Goal: Information Seeking & Learning: Understand process/instructions

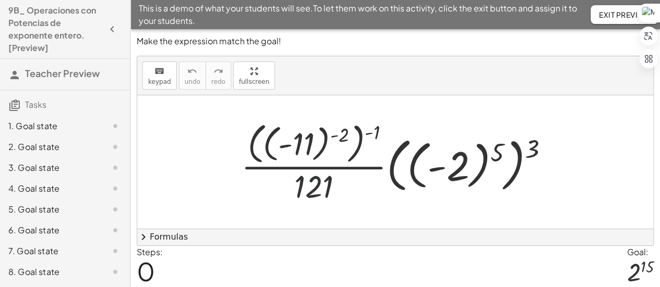
click at [313, 184] on div at bounding box center [399, 162] width 327 height 88
click at [321, 187] on div at bounding box center [399, 162] width 327 height 88
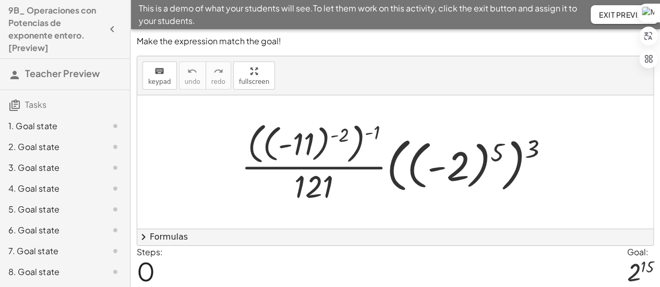
click at [326, 194] on div at bounding box center [399, 162] width 327 height 88
click at [319, 190] on div at bounding box center [399, 162] width 327 height 88
click at [342, 140] on div at bounding box center [399, 162] width 327 height 88
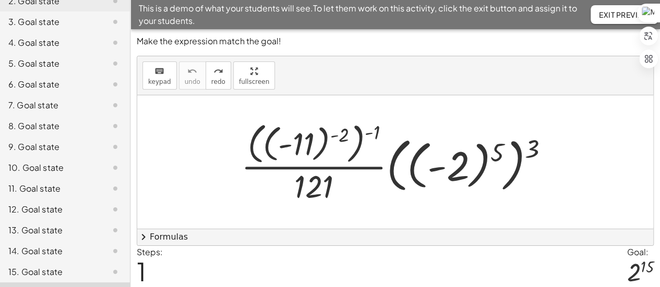
scroll to position [183, 0]
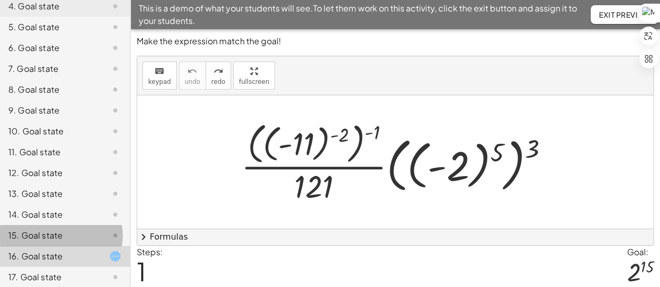
click at [62, 235] on div "15. Goal state" at bounding box center [50, 235] width 84 height 13
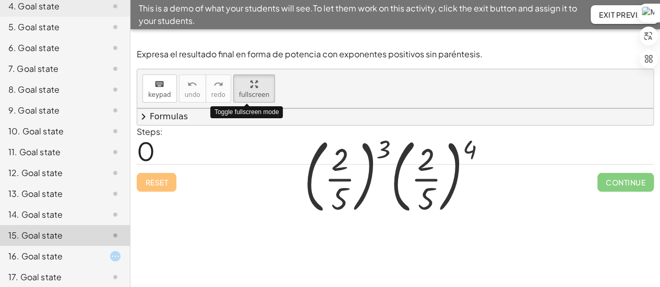
drag, startPoint x: 250, startPoint y: 81, endPoint x: 250, endPoint y: 144, distance: 63.1
click at [250, 125] on div "keyboard keypad undo undo redo redo fullscreen Toggle fullscreen mode · ( · 2 ·…" at bounding box center [395, 97] width 516 height 56
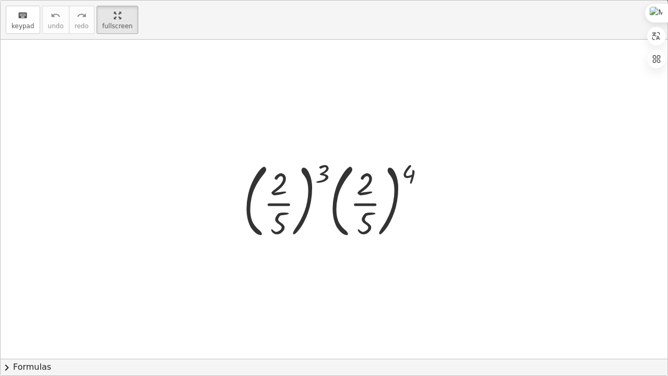
click at [322, 174] on div at bounding box center [338, 199] width 201 height 87
click at [414, 172] on div at bounding box center [338, 199] width 201 height 87
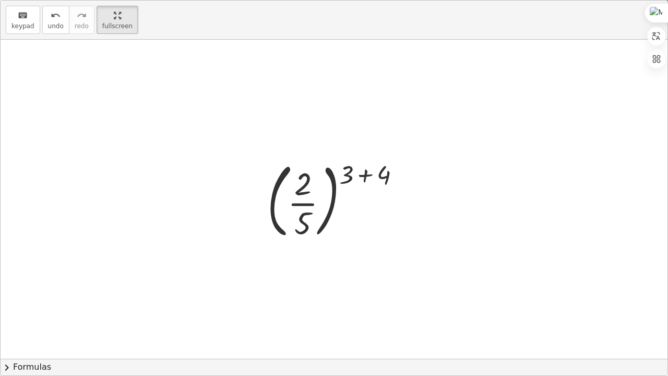
click at [369, 180] on div at bounding box center [338, 199] width 152 height 87
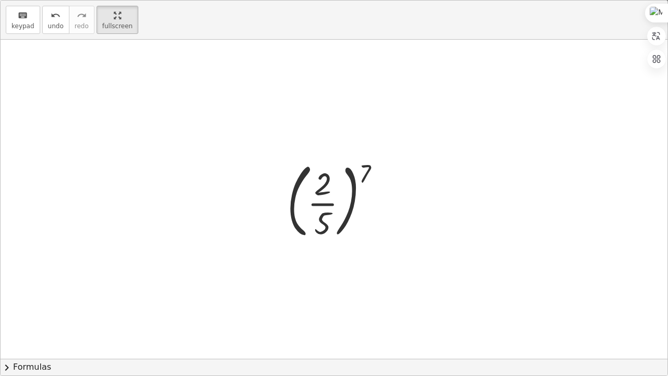
click at [368, 166] on div at bounding box center [338, 199] width 112 height 87
click at [324, 178] on div at bounding box center [338, 199] width 112 height 87
click at [365, 169] on div at bounding box center [338, 199] width 112 height 87
click at [367, 175] on div at bounding box center [338, 199] width 112 height 87
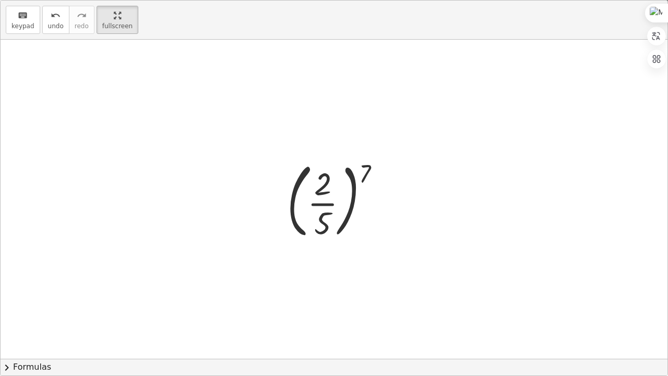
click at [327, 178] on div at bounding box center [338, 199] width 112 height 87
click at [327, 215] on div at bounding box center [338, 199] width 112 height 87
drag, startPoint x: 366, startPoint y: 174, endPoint x: 331, endPoint y: 174, distance: 35.5
click at [331, 174] on div at bounding box center [338, 199] width 112 height 87
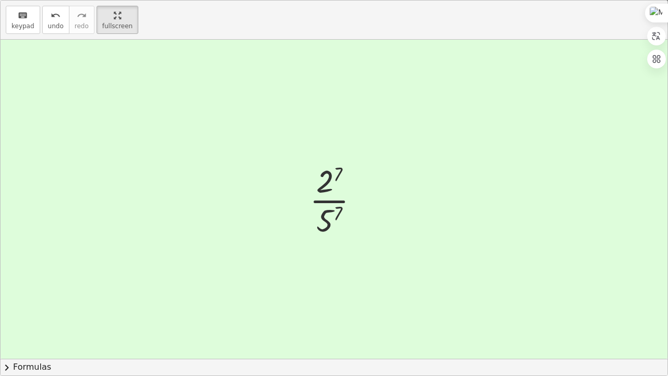
click at [329, 185] on div at bounding box center [338, 199] width 68 height 80
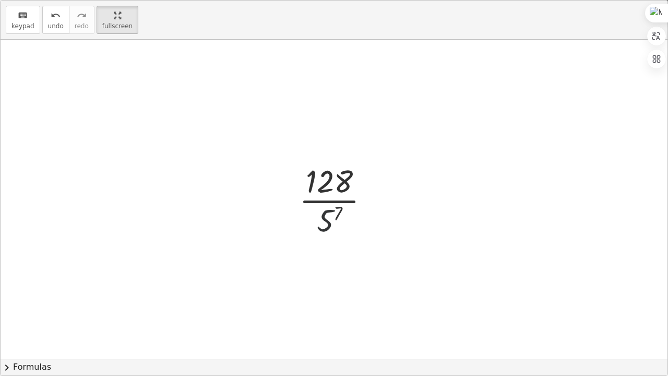
click at [327, 210] on div at bounding box center [338, 199] width 89 height 80
click at [368, 200] on div at bounding box center [337, 199] width 127 height 80
click at [332, 181] on div at bounding box center [337, 199] width 127 height 80
drag, startPoint x: 348, startPoint y: 199, endPoint x: 358, endPoint y: 201, distance: 9.6
click at [358, 201] on div at bounding box center [337, 199] width 127 height 80
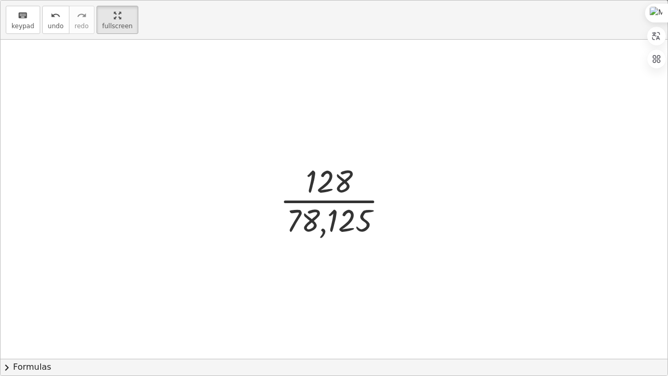
click at [330, 200] on div at bounding box center [337, 199] width 127 height 80
click at [332, 202] on div at bounding box center [337, 199] width 127 height 80
click at [332, 202] on div at bounding box center [338, 200] width 138 height 52
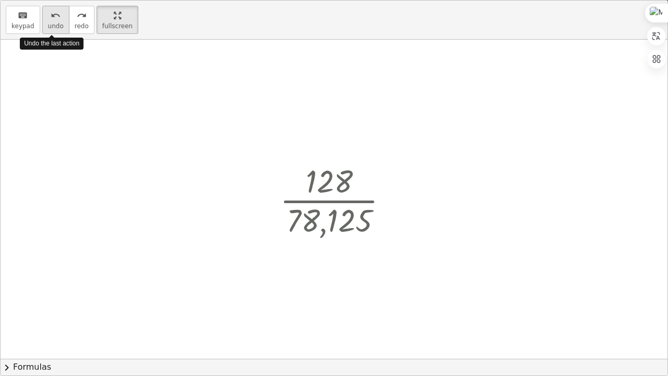
click at [51, 19] on icon "undo" at bounding box center [56, 15] width 10 height 13
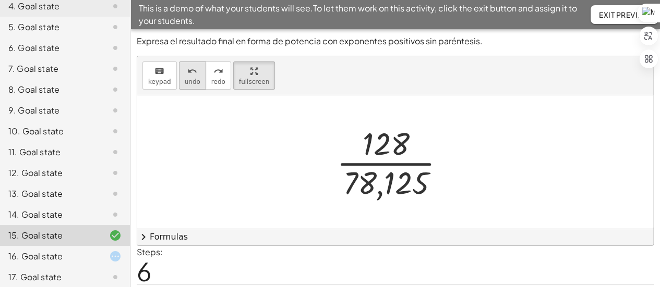
click at [191, 70] on icon "undo" at bounding box center [192, 71] width 10 height 13
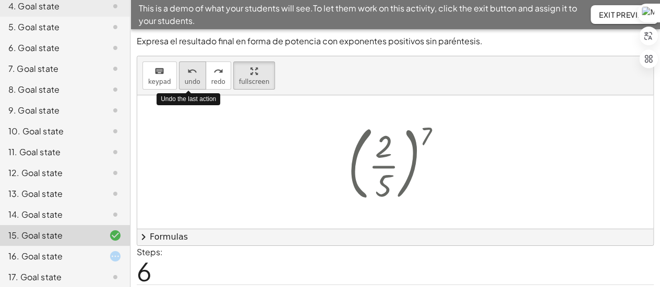
click at [191, 70] on icon "undo" at bounding box center [192, 71] width 10 height 13
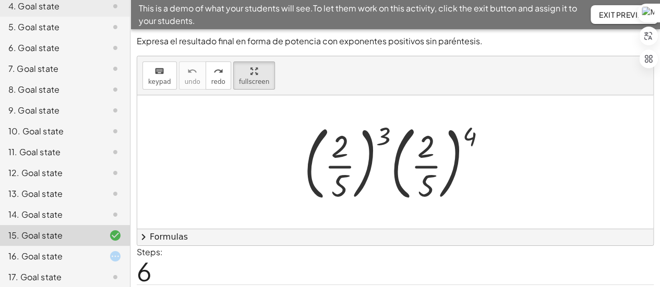
click at [64, 211] on div "14. Goal state" at bounding box center [50, 215] width 84 height 13
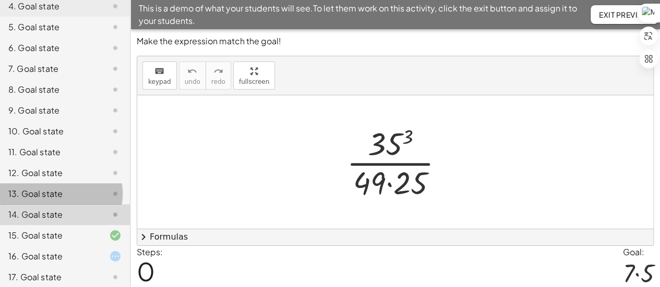
click at [65, 196] on div "13. Goal state" at bounding box center [50, 194] width 84 height 13
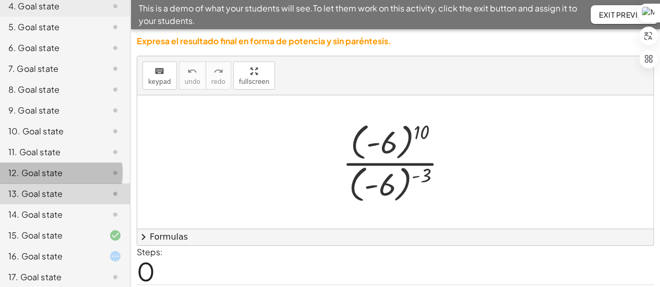
click at [66, 178] on div "12. Goal state" at bounding box center [50, 173] width 84 height 13
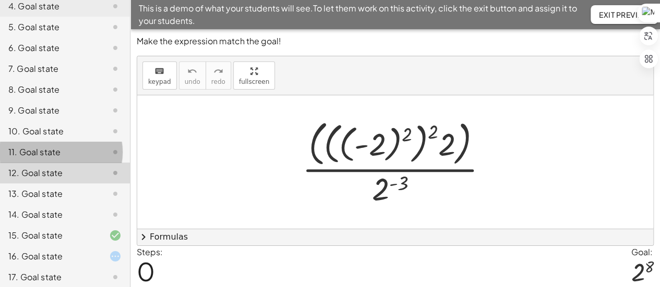
click at [72, 153] on div "11. Goal state" at bounding box center [50, 152] width 84 height 13
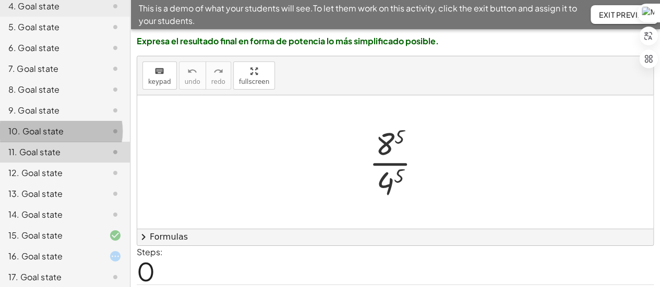
click at [72, 163] on div "10. Goal state" at bounding box center [65, 173] width 130 height 21
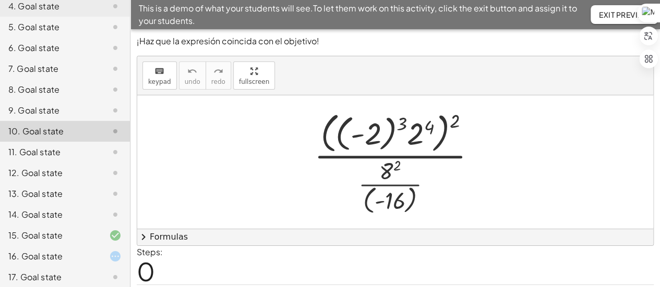
click at [67, 142] on div "9. Goal state" at bounding box center [65, 152] width 130 height 21
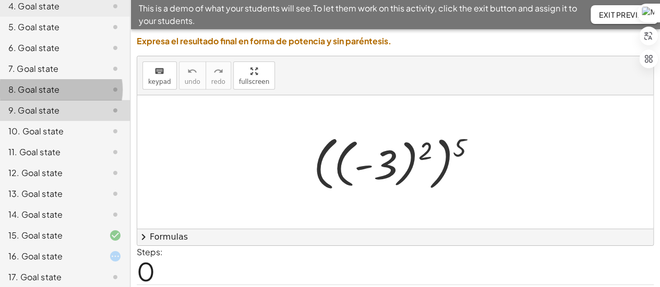
click at [67, 92] on div "8. Goal state" at bounding box center [50, 89] width 84 height 13
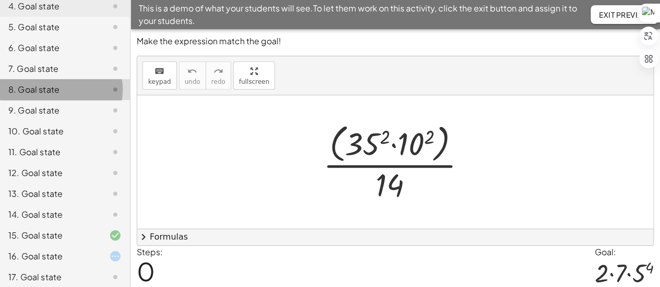
click at [68, 79] on div "8. Goal state" at bounding box center [65, 89] width 130 height 21
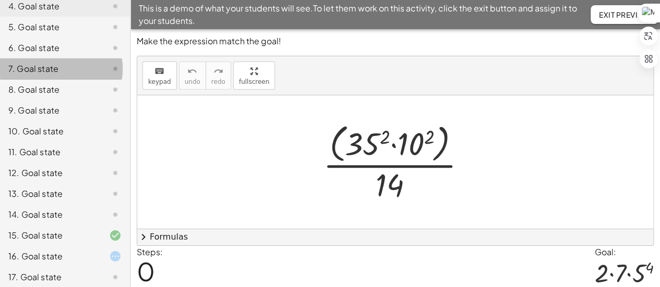
click at [68, 70] on div "7. Goal state" at bounding box center [50, 69] width 84 height 13
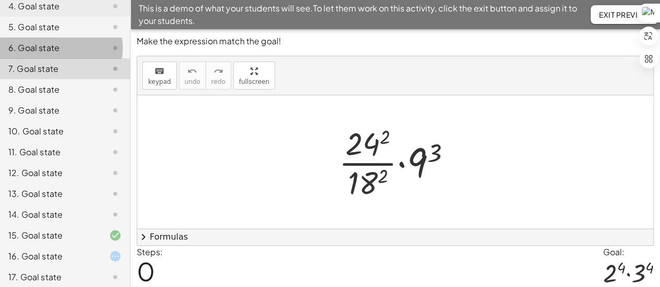
click at [62, 51] on div "6. Goal state" at bounding box center [50, 48] width 84 height 13
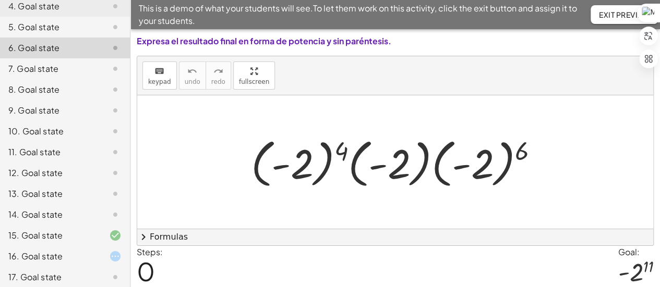
click at [340, 151] on div at bounding box center [399, 163] width 306 height 58
click at [428, 139] on div at bounding box center [399, 163] width 306 height 58
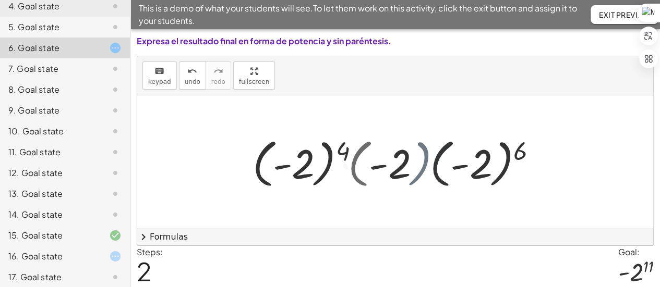
click at [428, 139] on div at bounding box center [398, 163] width 275 height 58
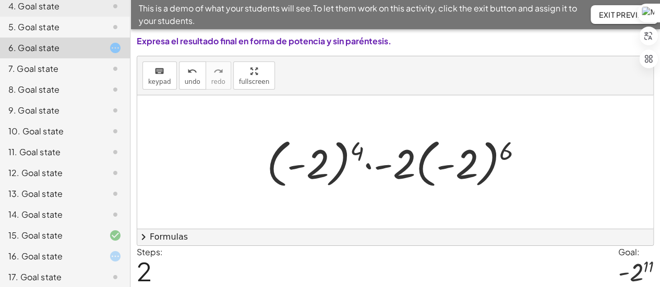
click at [506, 149] on div at bounding box center [398, 163] width 275 height 58
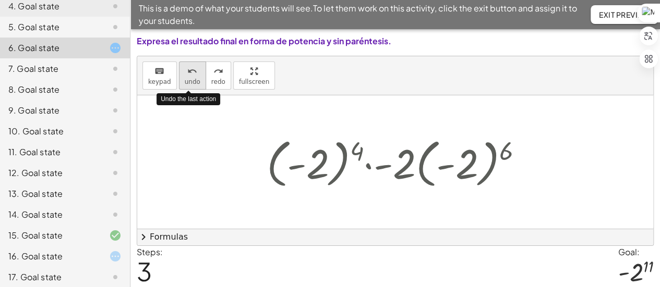
click at [191, 75] on icon "undo" at bounding box center [192, 71] width 10 height 13
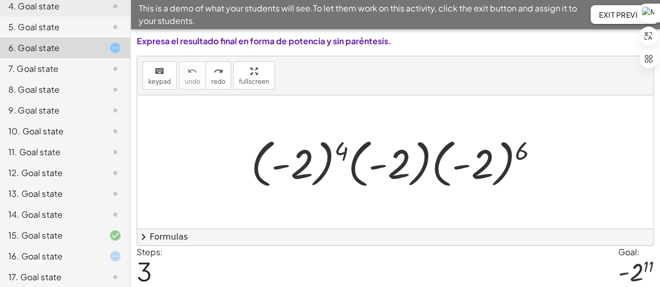
click at [344, 150] on div at bounding box center [399, 163] width 306 height 58
click at [341, 166] on div at bounding box center [399, 163] width 306 height 58
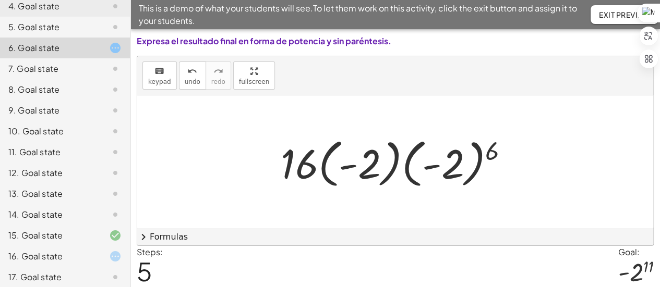
click at [402, 164] on div at bounding box center [398, 163] width 247 height 58
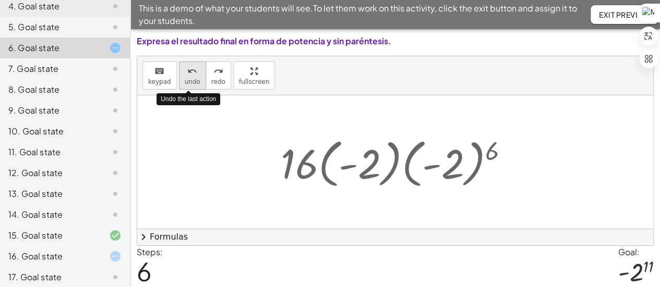
click at [193, 78] on span "undo" at bounding box center [193, 81] width 16 height 7
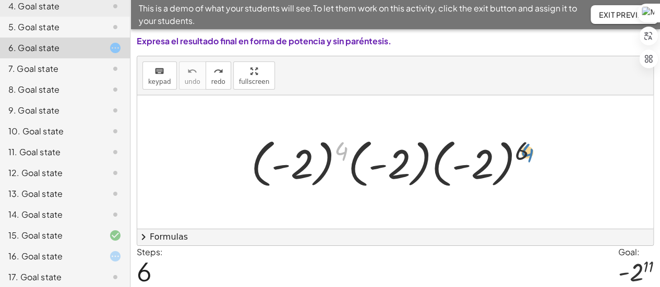
drag, startPoint x: 340, startPoint y: 151, endPoint x: 526, endPoint y: 153, distance: 185.7
click at [526, 153] on div at bounding box center [399, 163] width 306 height 58
drag, startPoint x: 526, startPoint y: 153, endPoint x: 353, endPoint y: 148, distance: 173.3
click at [353, 148] on div at bounding box center [399, 163] width 306 height 58
drag, startPoint x: 522, startPoint y: 148, endPoint x: 437, endPoint y: 137, distance: 85.1
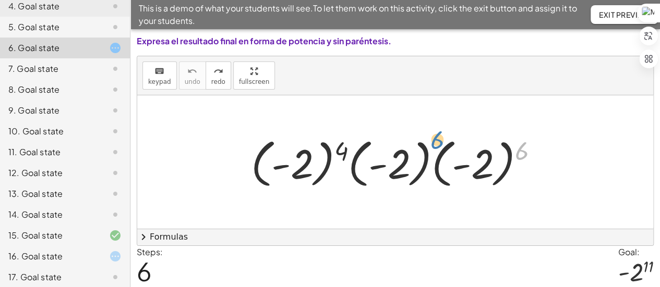
click at [437, 137] on div at bounding box center [399, 163] width 306 height 58
click at [646, 267] on div at bounding box center [635, 273] width 35 height 28
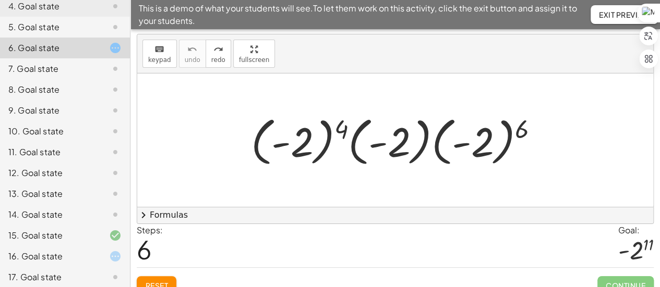
scroll to position [26, 0]
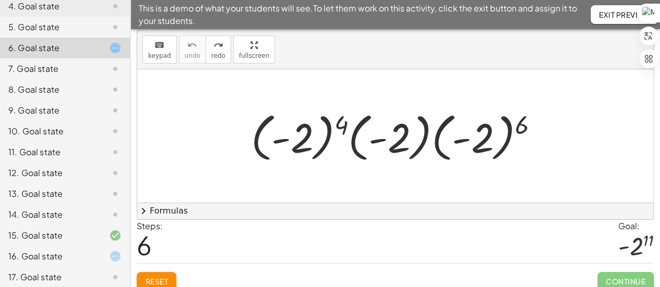
click at [639, 248] on div at bounding box center [635, 247] width 35 height 28
click at [490, 131] on div at bounding box center [399, 136] width 306 height 58
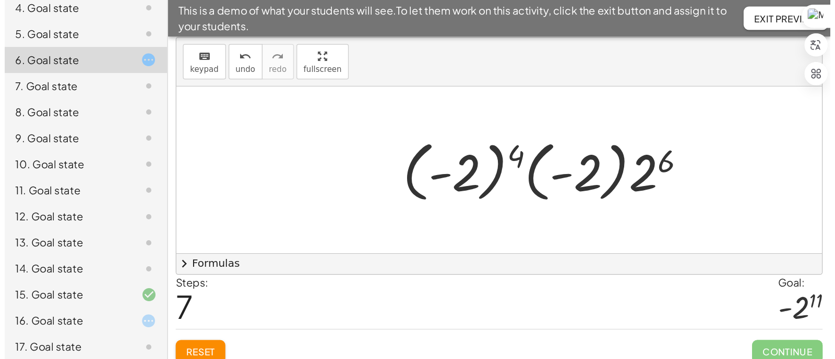
scroll to position [183, 0]
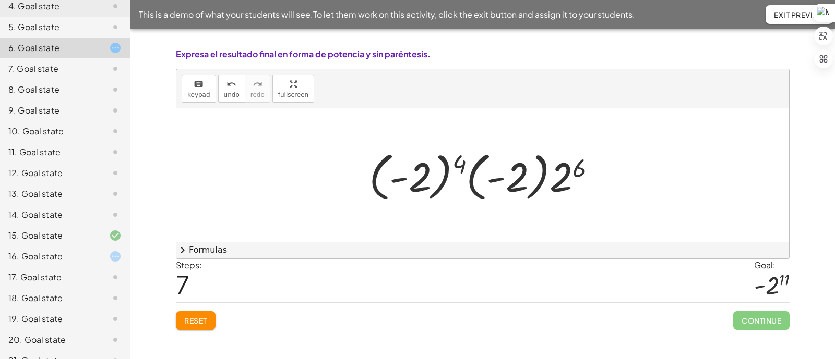
click at [547, 156] on div at bounding box center [487, 176] width 246 height 58
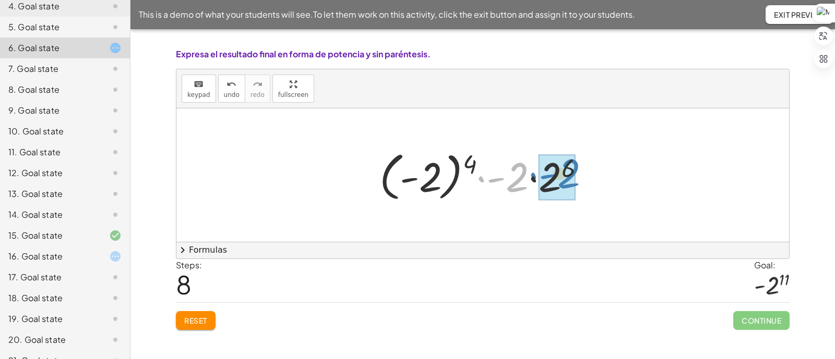
drag, startPoint x: 522, startPoint y: 164, endPoint x: 574, endPoint y: 160, distance: 52.3
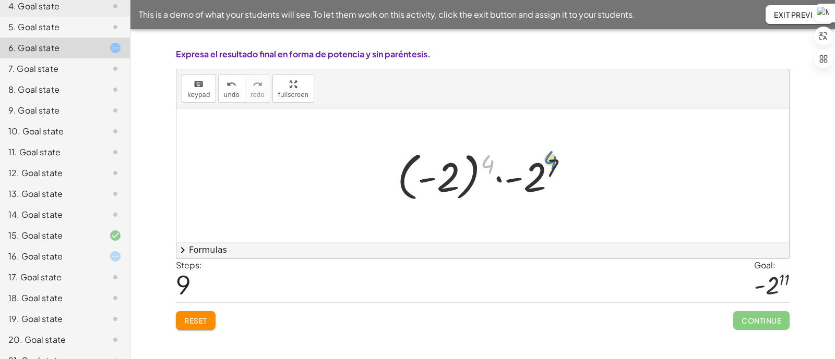
drag, startPoint x: 488, startPoint y: 158, endPoint x: 556, endPoint y: 152, distance: 68.6
click at [556, 152] on div at bounding box center [486, 176] width 189 height 58
click at [556, 162] on div at bounding box center [486, 176] width 189 height 58
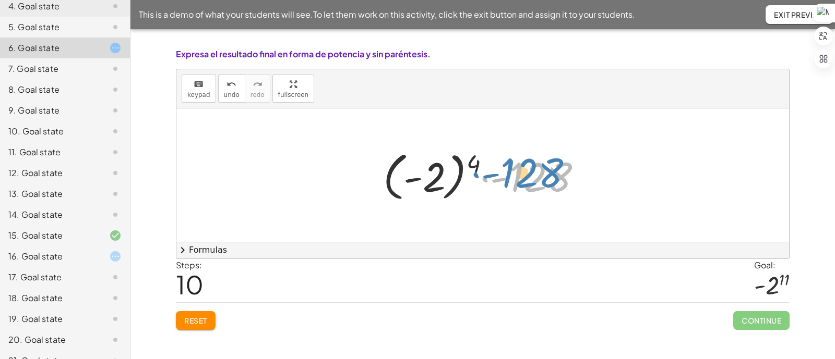
drag, startPoint x: 556, startPoint y: 162, endPoint x: 548, endPoint y: 158, distance: 9.3
click at [548, 158] on div at bounding box center [486, 176] width 217 height 58
drag, startPoint x: 548, startPoint y: 158, endPoint x: 214, endPoint y: 91, distance: 340.4
click at [214, 91] on div "keyboard keypad undo undo redo redo fullscreen" at bounding box center [482, 88] width 612 height 39
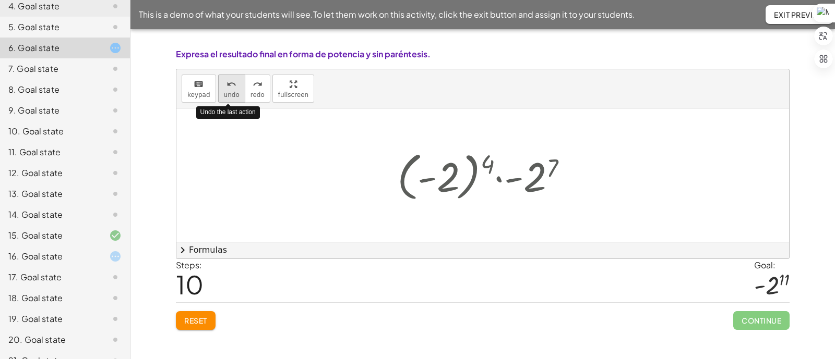
click at [226, 89] on icon "undo" at bounding box center [231, 84] width 10 height 13
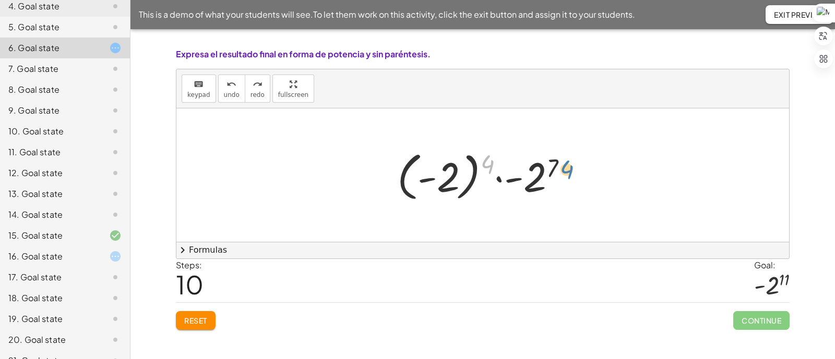
drag, startPoint x: 487, startPoint y: 160, endPoint x: 566, endPoint y: 165, distance: 79.5
click at [566, 165] on div at bounding box center [486, 176] width 189 height 58
drag, startPoint x: 558, startPoint y: 163, endPoint x: 503, endPoint y: 156, distance: 55.2
click at [503, 156] on div at bounding box center [486, 176] width 189 height 58
drag, startPoint x: 492, startPoint y: 159, endPoint x: 546, endPoint y: 161, distance: 53.8
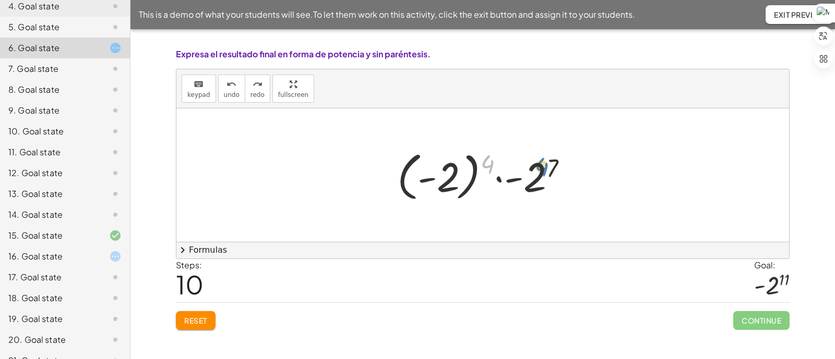
click at [546, 161] on div at bounding box center [486, 176] width 189 height 58
drag, startPoint x: 553, startPoint y: 164, endPoint x: 491, endPoint y: 161, distance: 62.1
click at [491, 161] on div at bounding box center [486, 176] width 189 height 58
drag, startPoint x: 491, startPoint y: 161, endPoint x: 567, endPoint y: 161, distance: 76.2
click at [567, 161] on div at bounding box center [486, 176] width 189 height 58
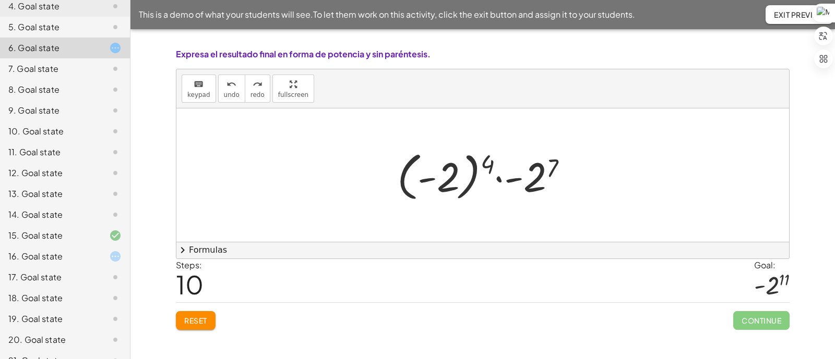
drag, startPoint x: 567, startPoint y: 161, endPoint x: 553, endPoint y: 141, distance: 23.9
click at [553, 141] on div at bounding box center [482, 175] width 612 height 134
drag, startPoint x: 554, startPoint y: 168, endPoint x: 492, endPoint y: 164, distance: 62.7
click at [492, 164] on div at bounding box center [486, 176] width 189 height 58
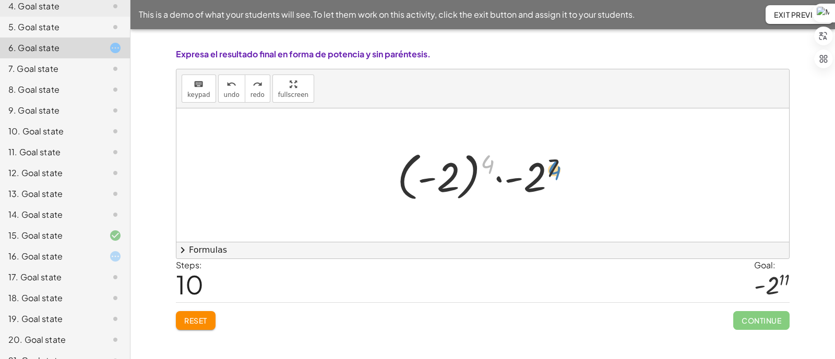
drag, startPoint x: 491, startPoint y: 164, endPoint x: 558, endPoint y: 171, distance: 67.1
click at [558, 171] on div at bounding box center [486, 176] width 189 height 58
drag, startPoint x: 487, startPoint y: 161, endPoint x: 584, endPoint y: 164, distance: 97.1
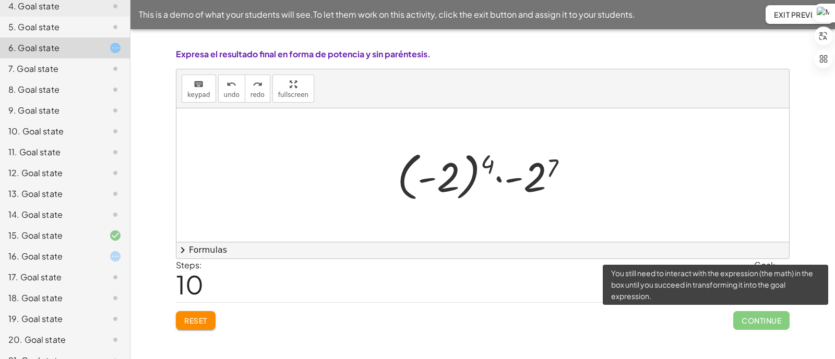
click at [667, 287] on span "Continue" at bounding box center [761, 320] width 56 height 19
